Goal: Task Accomplishment & Management: Complete application form

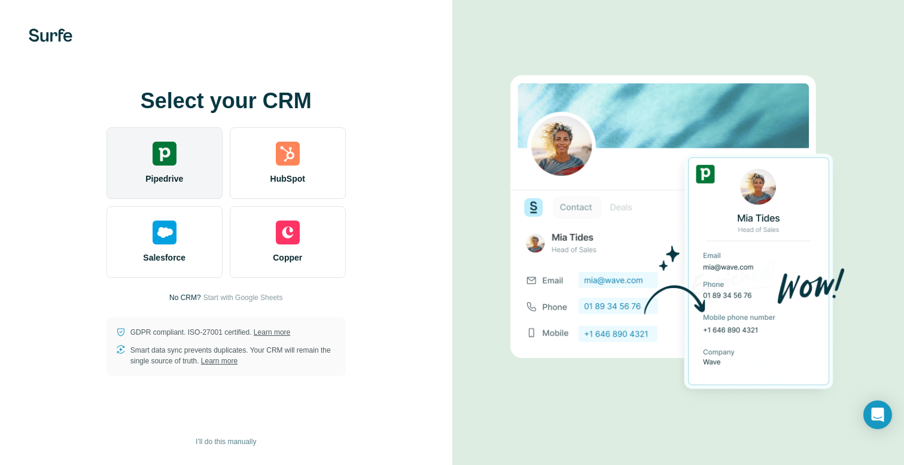
click at [155, 168] on div "Pipedrive" at bounding box center [164, 163] width 116 height 72
click at [188, 168] on div "Pipedrive" at bounding box center [164, 163] width 116 height 72
click at [150, 136] on div "Pipedrive" at bounding box center [164, 163] width 116 height 72
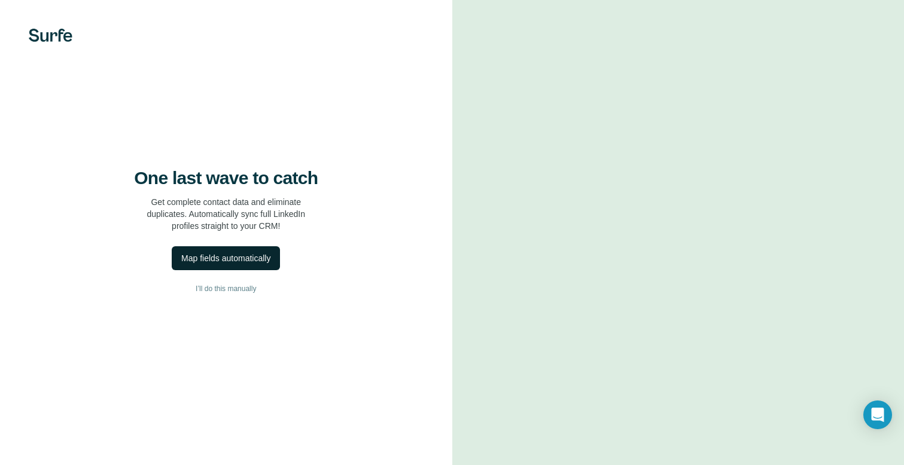
click at [240, 264] on div "Map fields automatically" at bounding box center [225, 258] width 89 height 12
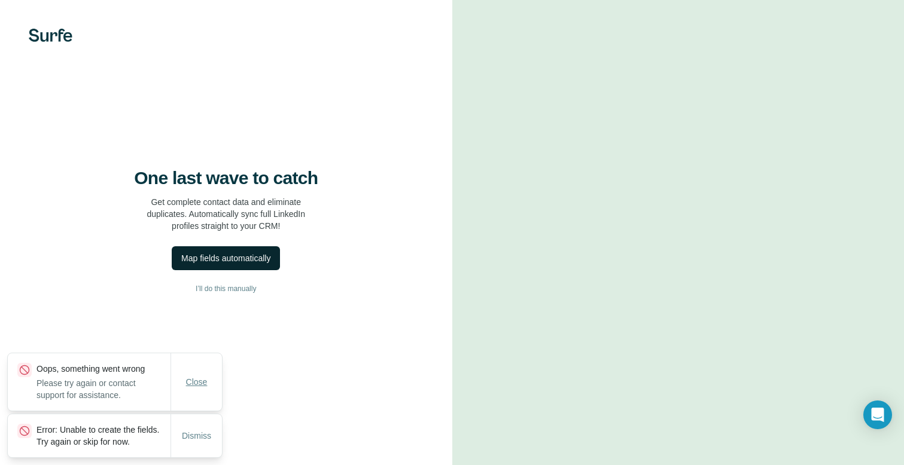
click at [203, 381] on button "Close" at bounding box center [197, 383] width 38 height 22
click at [198, 441] on div "Dismiss" at bounding box center [196, 436] width 51 height 24
click at [203, 434] on span "Dismiss" at bounding box center [196, 436] width 29 height 12
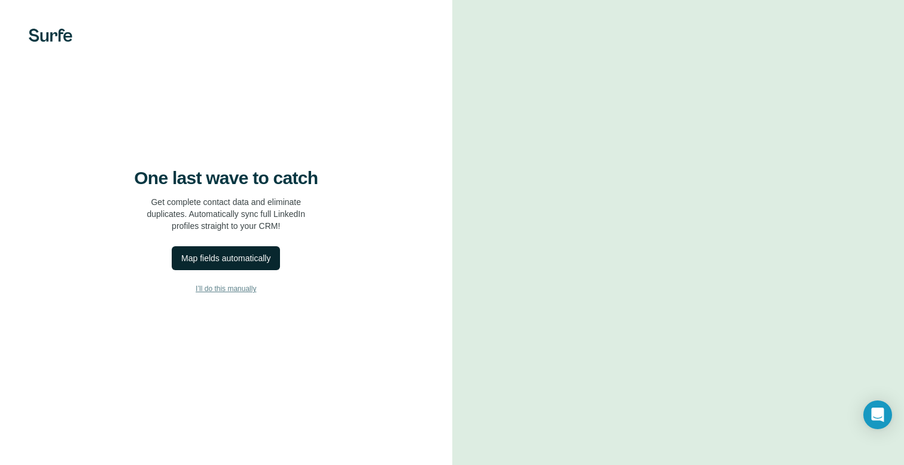
click at [239, 294] on span "I’ll do this manually" at bounding box center [226, 289] width 60 height 11
